Goal: Transaction & Acquisition: Purchase product/service

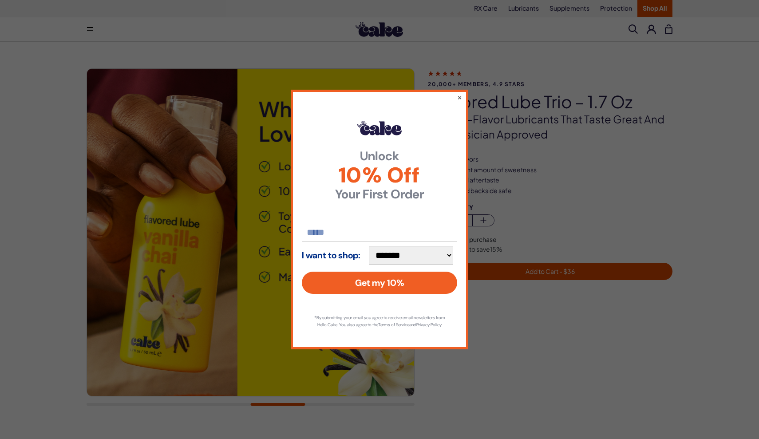
click at [326, 227] on input "email" at bounding box center [379, 232] width 155 height 19
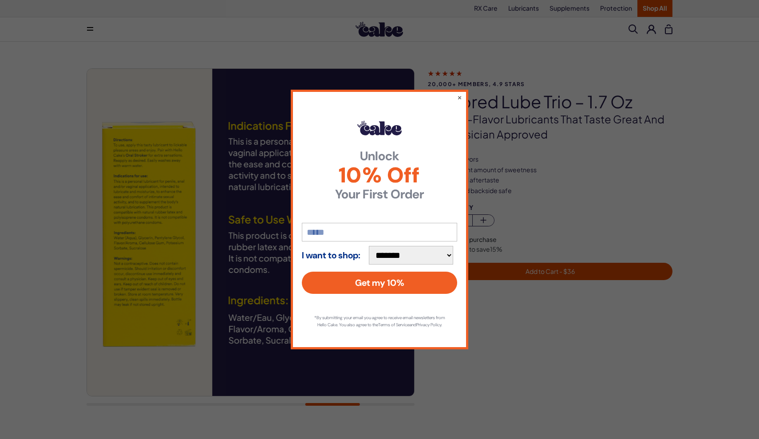
type input "**********"
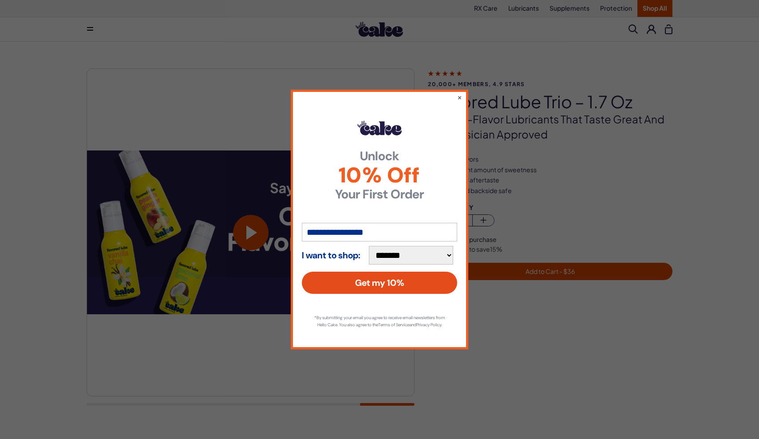
click at [365, 279] on button "Get my 10%" at bounding box center [379, 283] width 155 height 22
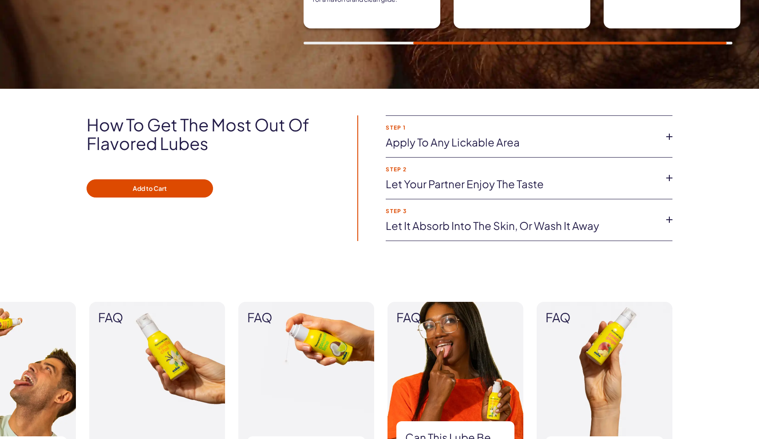
scroll to position [559, 0]
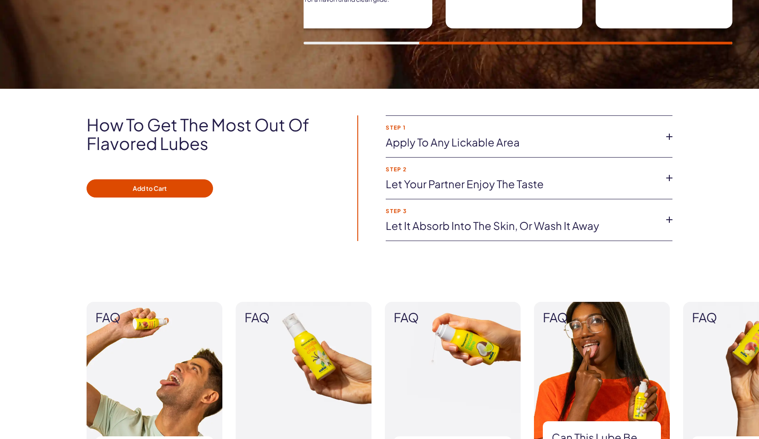
click at [672, 178] on icon at bounding box center [669, 177] width 13 height 13
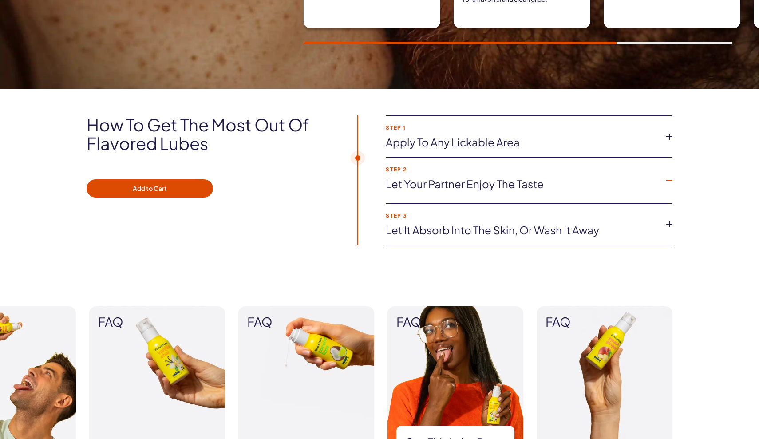
click at [671, 136] on icon at bounding box center [669, 136] width 13 height 13
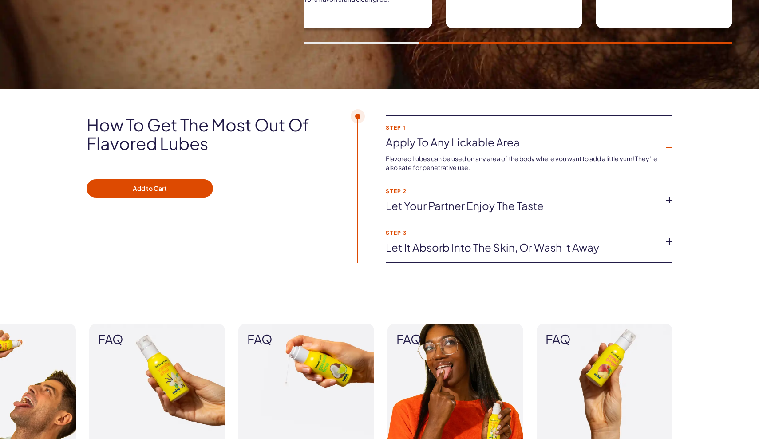
click at [670, 241] on icon at bounding box center [669, 241] width 13 height 13
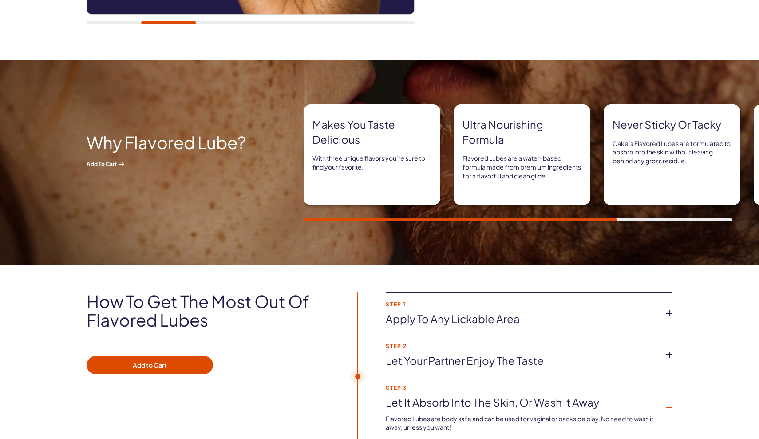
scroll to position [381, 0]
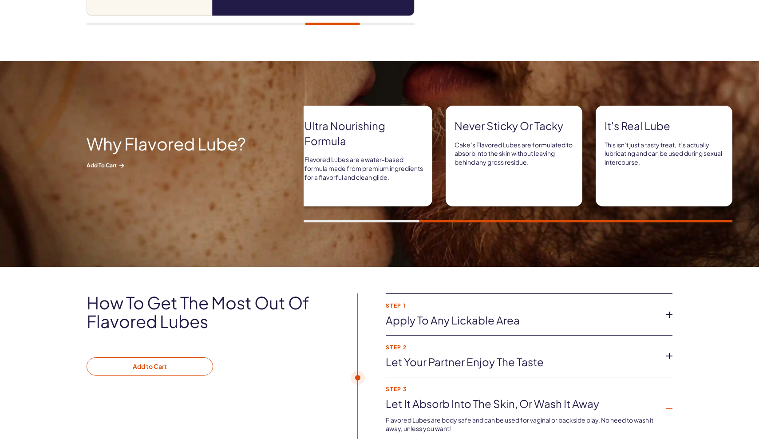
click at [145, 366] on button "Add to Cart" at bounding box center [150, 367] width 127 height 19
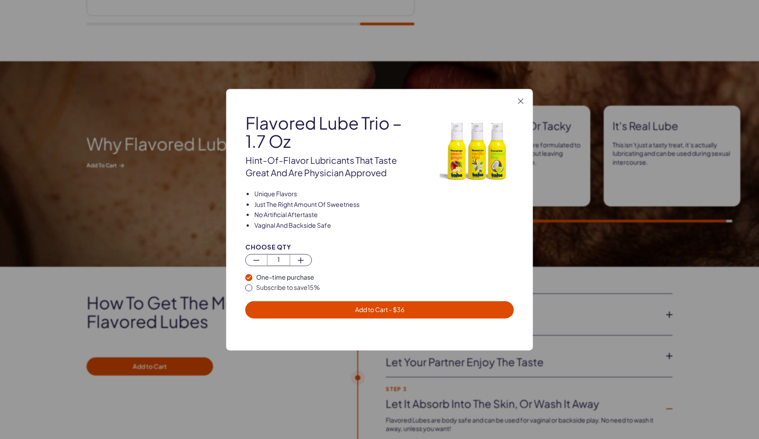
click at [385, 310] on span "Add to Cart - $ 36" at bounding box center [379, 310] width 49 height 8
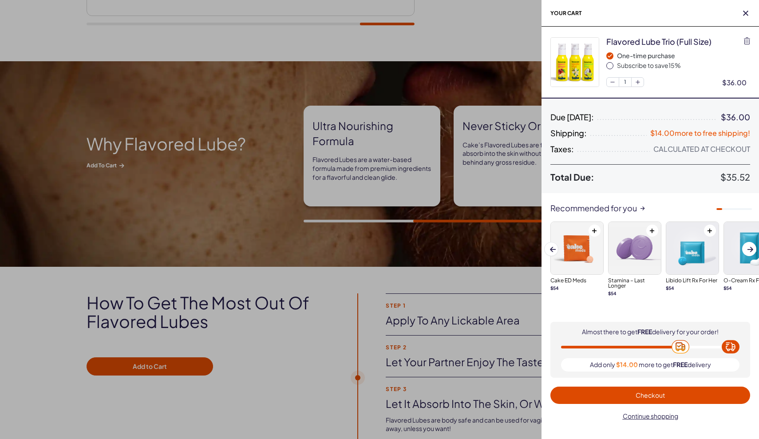
scroll to position [0, 0]
click at [624, 207] on div "Recommended for you" at bounding box center [651, 208] width 218 height 9
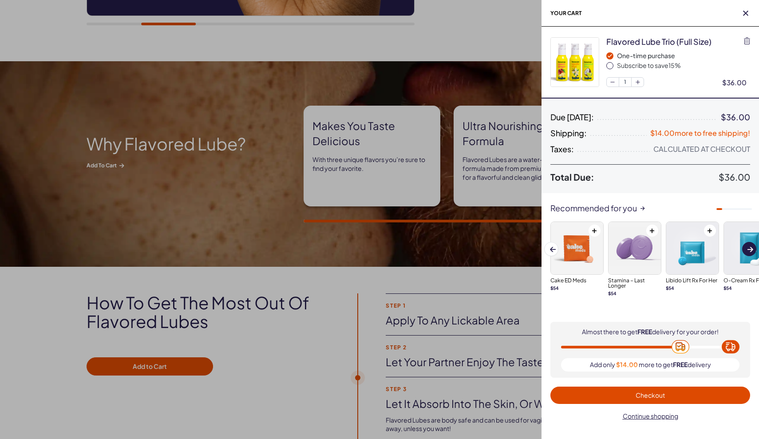
click at [747, 248] on button "Next slide" at bounding box center [750, 249] width 14 height 14
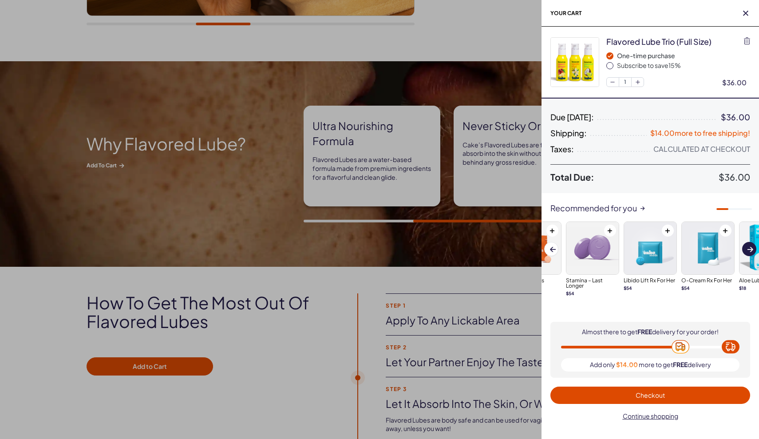
click at [751, 248] on span at bounding box center [751, 249] width 6 height 5
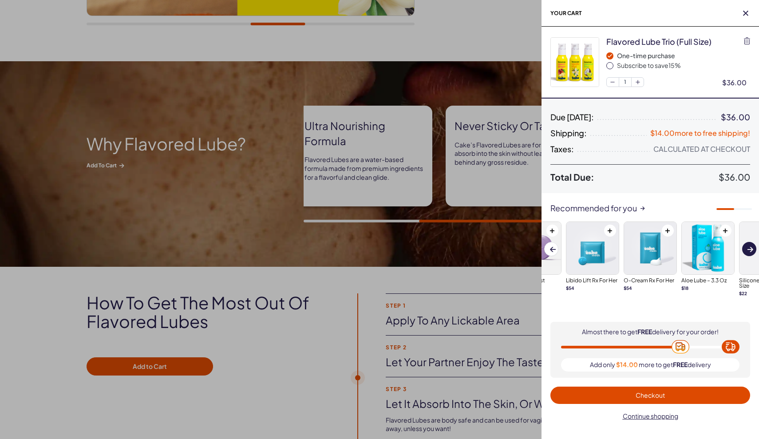
click at [751, 248] on span at bounding box center [751, 249] width 6 height 5
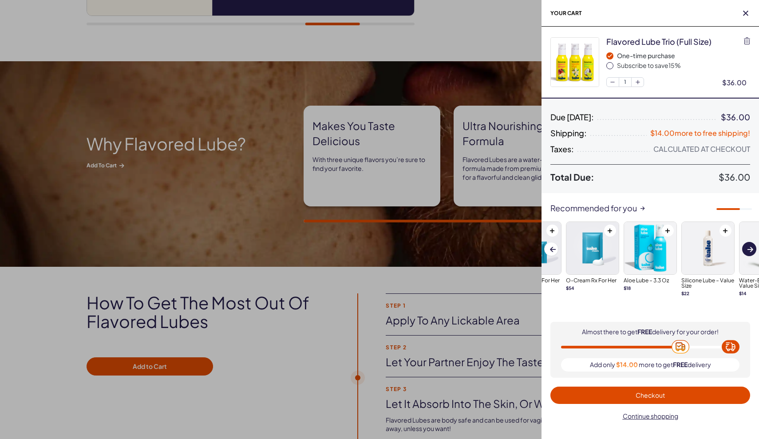
click at [751, 248] on span at bounding box center [751, 249] width 6 height 5
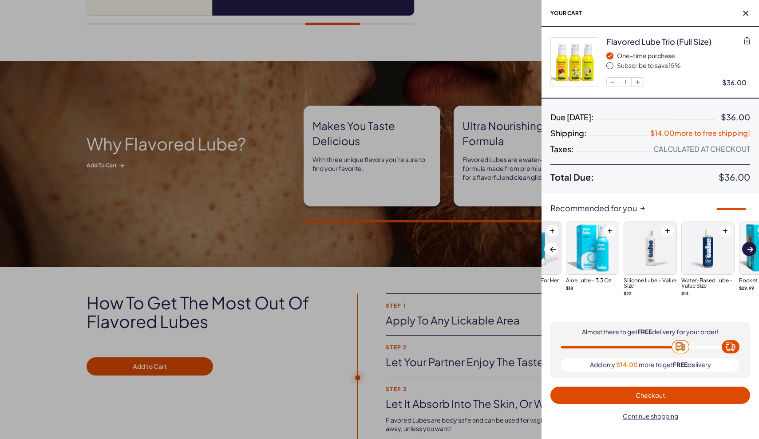
click at [751, 248] on span at bounding box center [751, 249] width 6 height 5
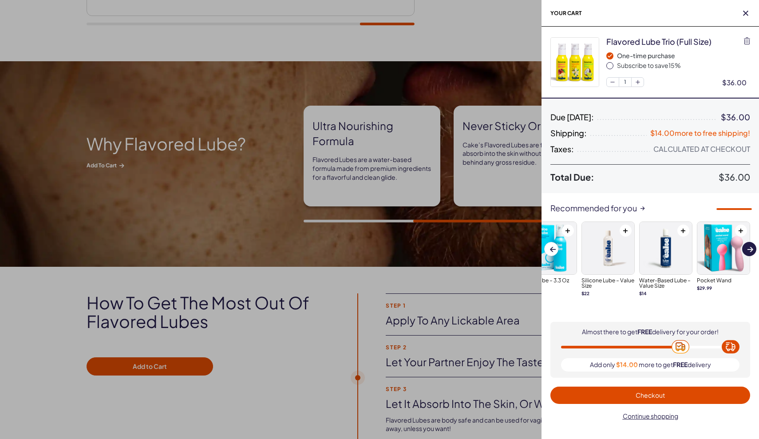
click at [751, 248] on span at bounding box center [751, 249] width 6 height 5
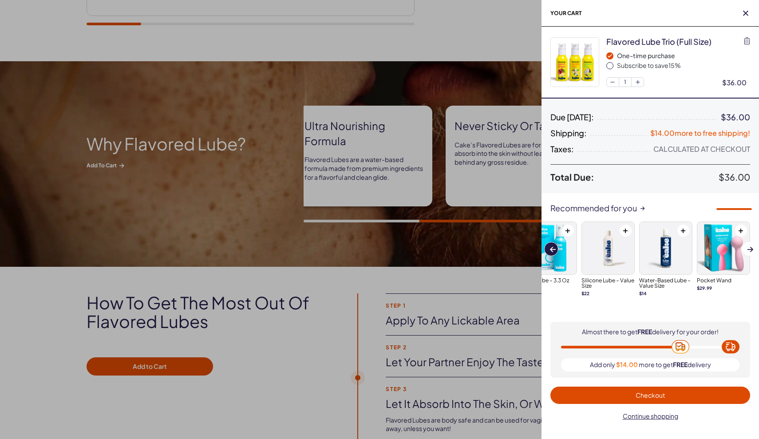
click at [552, 247] on span at bounding box center [553, 249] width 6 height 5
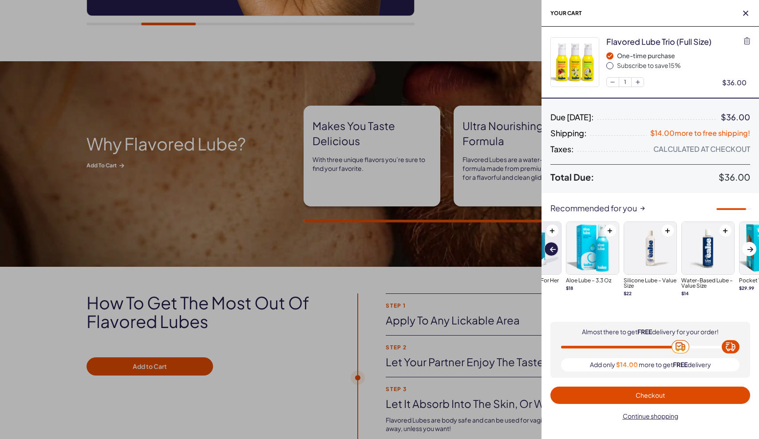
click at [552, 247] on span at bounding box center [553, 249] width 6 height 5
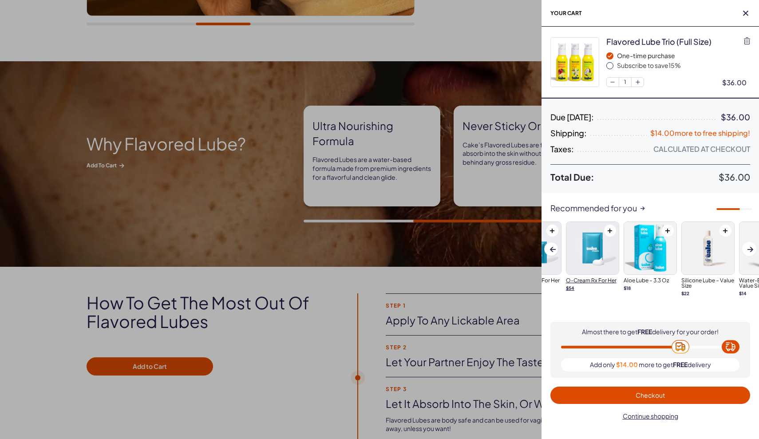
click at [595, 257] on img at bounding box center [593, 248] width 52 height 52
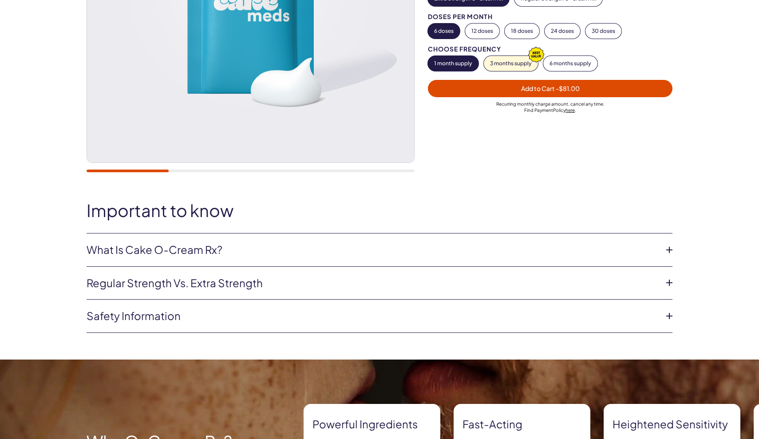
scroll to position [236, 0]
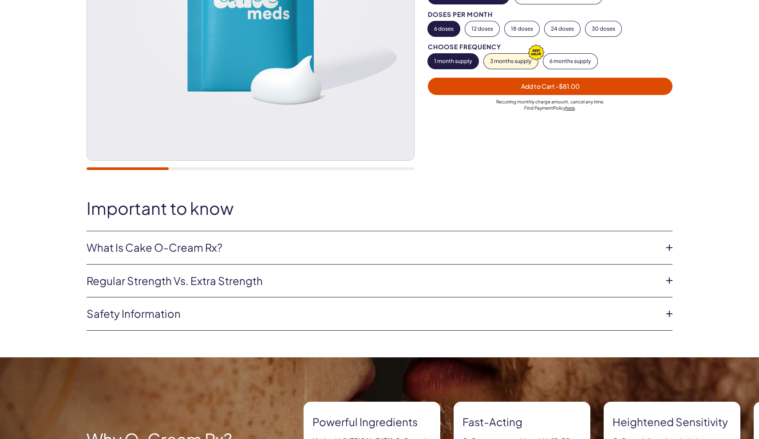
click at [355, 250] on link "What is Cake O-Cream Rx?" at bounding box center [373, 247] width 572 height 15
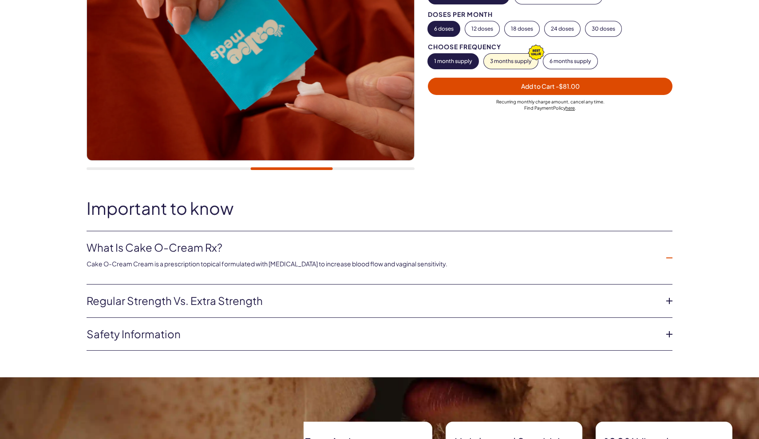
click at [446, 296] on link "Regular strength vs. extra strength" at bounding box center [373, 301] width 572 height 15
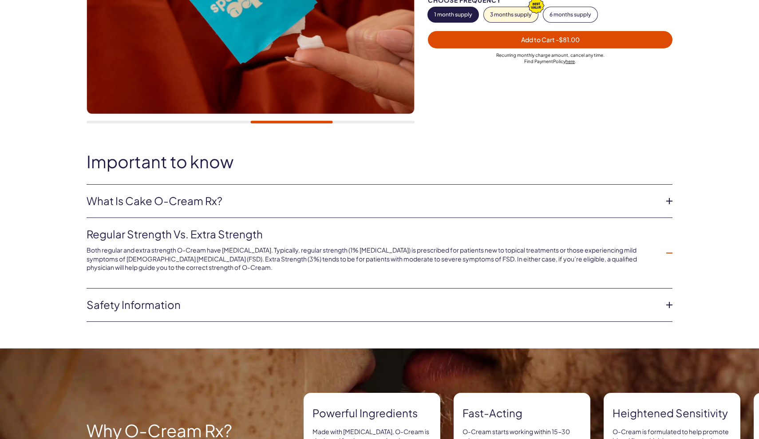
scroll to position [283, 0]
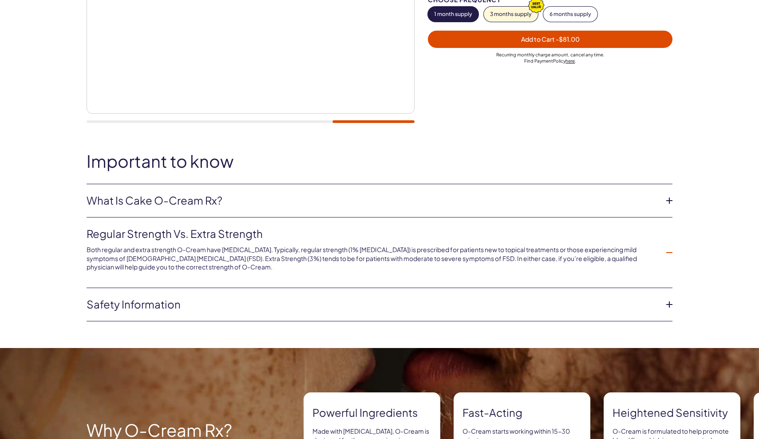
click at [384, 304] on link "Safety information" at bounding box center [373, 304] width 572 height 15
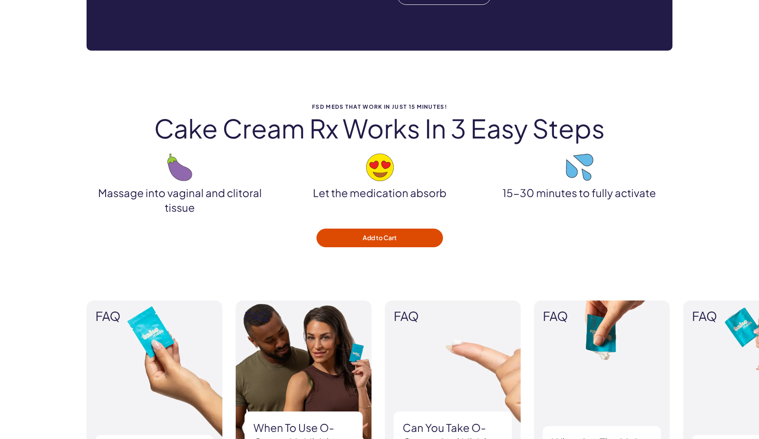
scroll to position [965, 0]
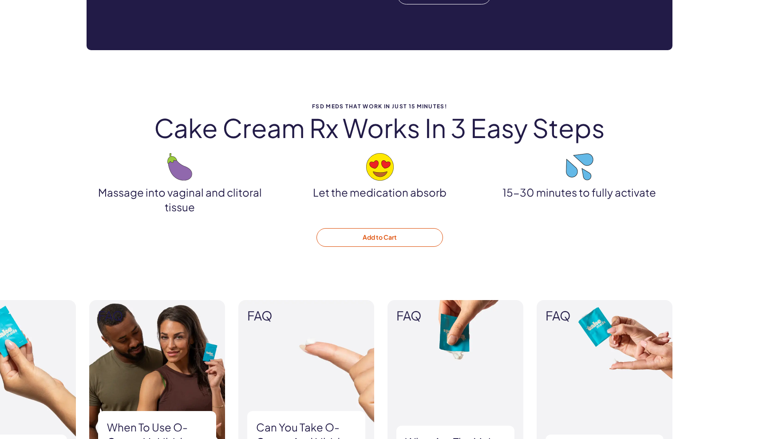
click at [388, 236] on button "Add to Cart" at bounding box center [380, 237] width 127 height 19
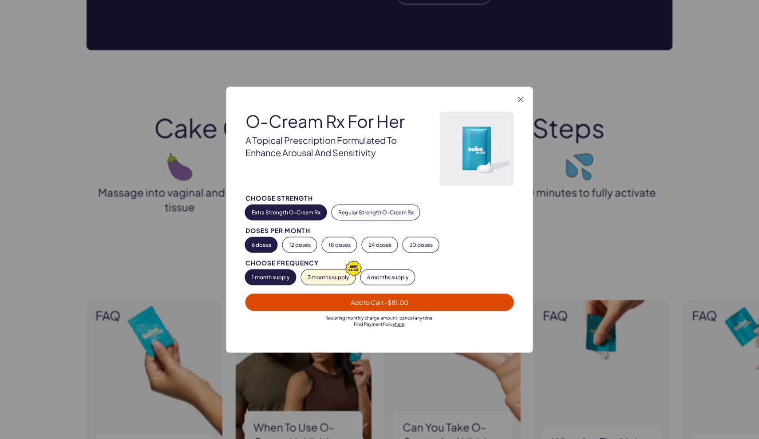
click at [387, 303] on span "- $81.00" at bounding box center [397, 302] width 24 height 8
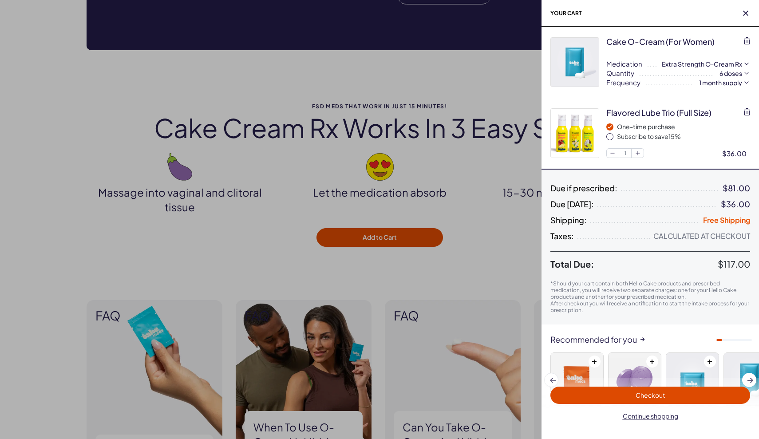
scroll to position [0, 0]
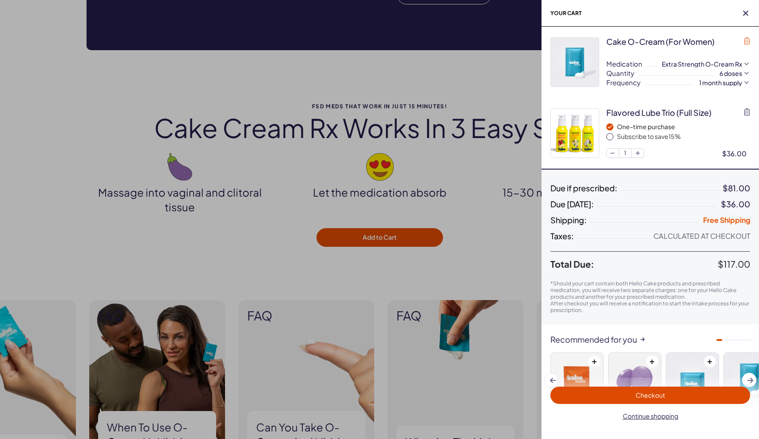
click at [747, 41] on icon "button" at bounding box center [747, 40] width 6 height 7
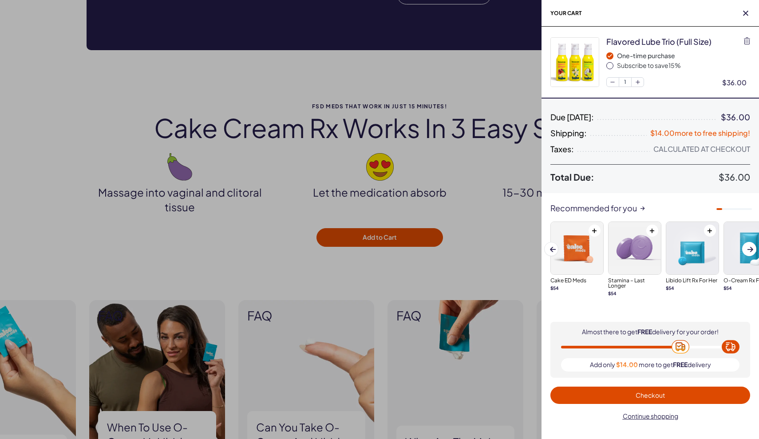
click at [646, 395] on span "Checkout" at bounding box center [650, 395] width 29 height 8
